Goal: Navigation & Orientation: Find specific page/section

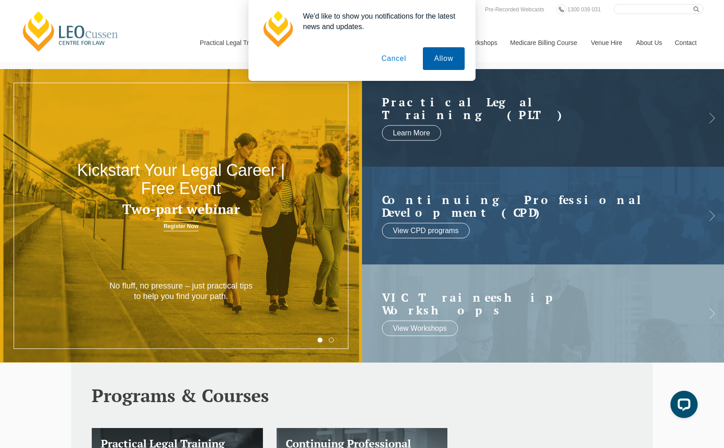
click at [439, 58] on button "Allow" at bounding box center [444, 58] width 42 height 23
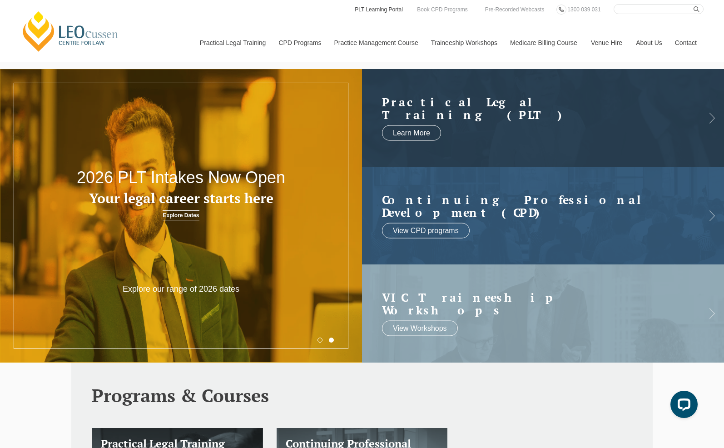
click at [379, 7] on link "PLT Learning Portal" at bounding box center [379, 10] width 50 height 10
